Goal: Information Seeking & Learning: Find specific page/section

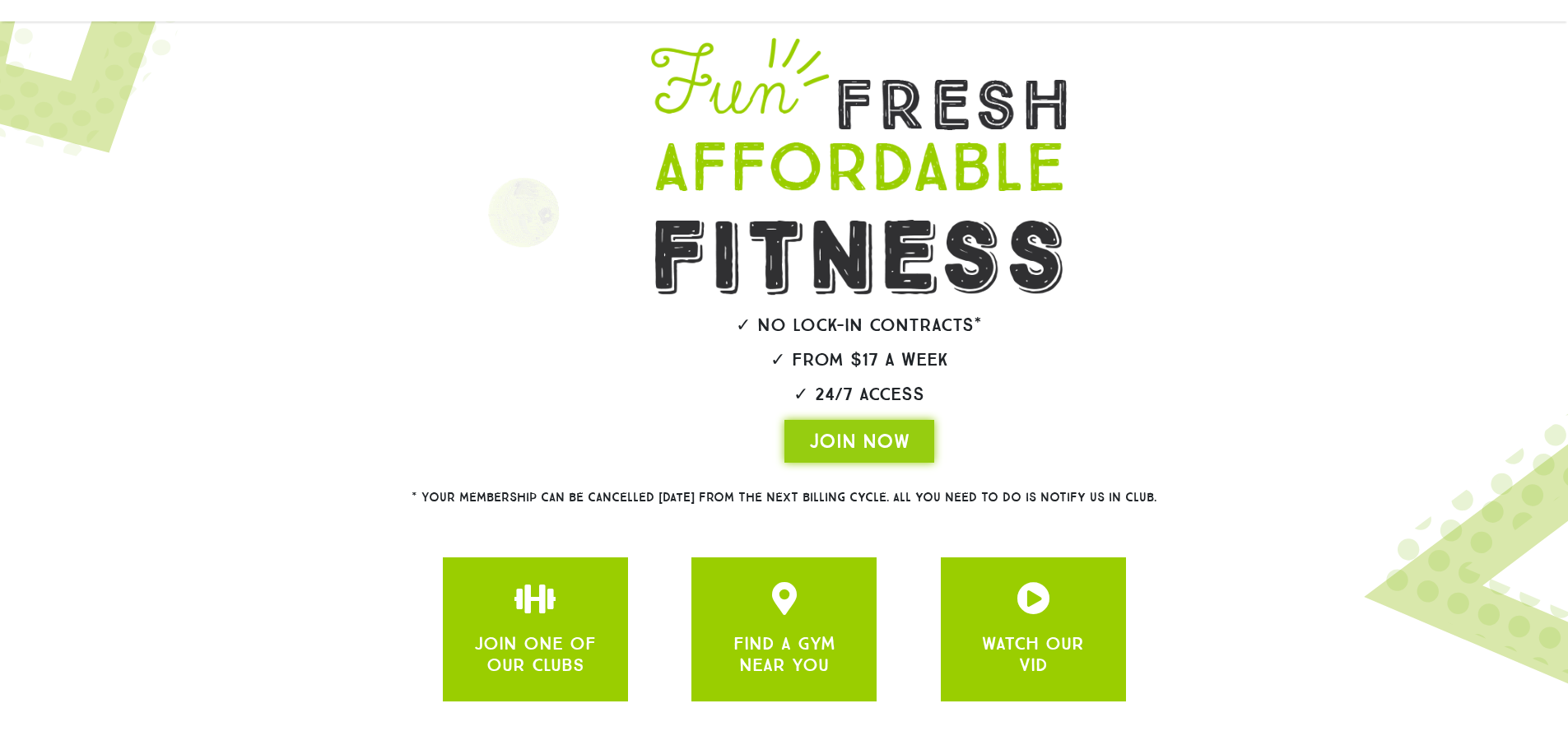
scroll to position [195, 0]
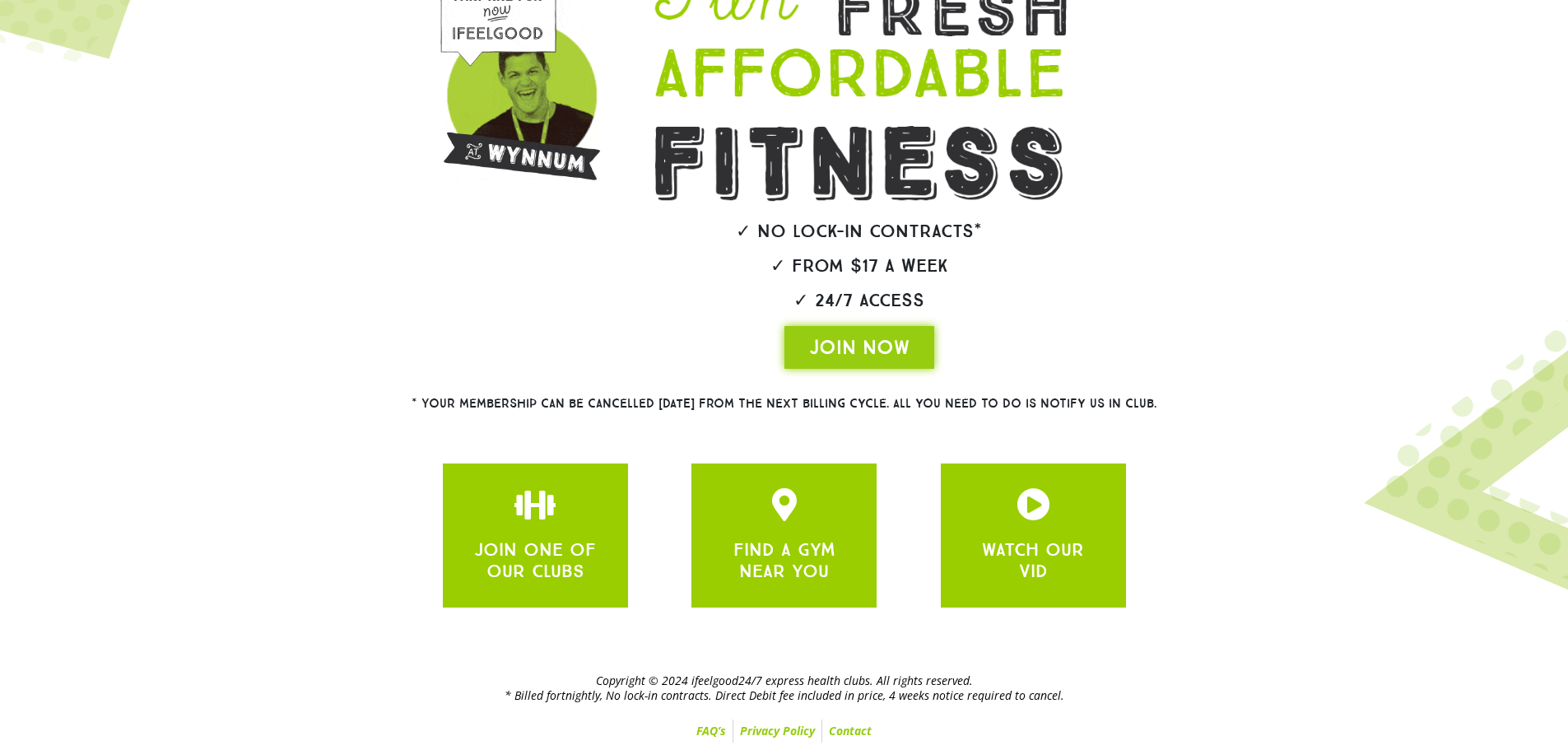
click at [710, 728] on link "FAQ’s" at bounding box center [711, 731] width 43 height 23
